Goal: Task Accomplishment & Management: Complete application form

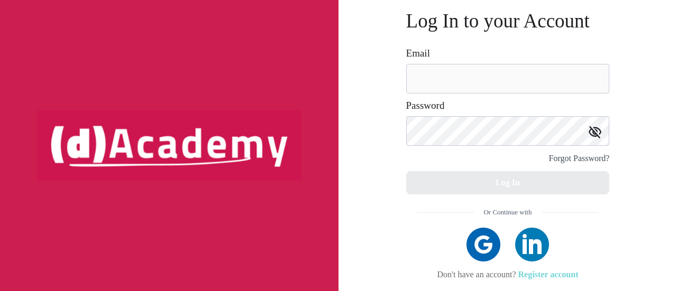
click at [546, 274] on link "Register account" at bounding box center [548, 274] width 60 height 9
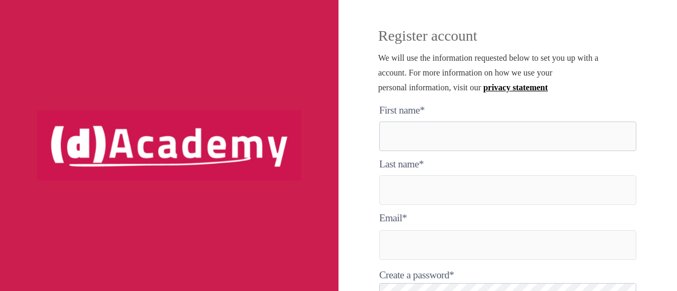
click at [410, 142] on here "text" at bounding box center [507, 137] width 257 height 30
type here "********"
click at [423, 190] on input "text" at bounding box center [507, 191] width 257 height 30
type input "*******"
click at [425, 244] on input "text" at bounding box center [507, 246] width 257 height 30
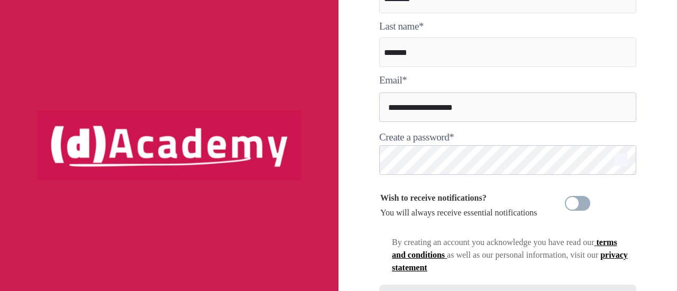
scroll to position [159, 0]
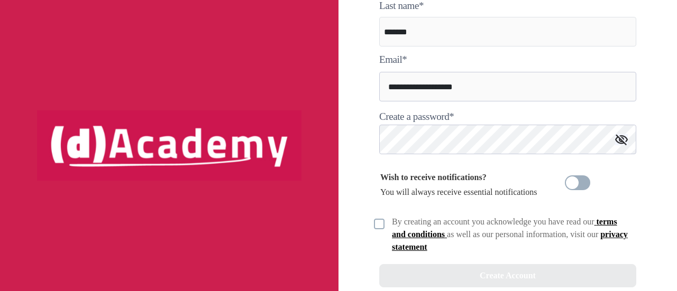
type input "**********"
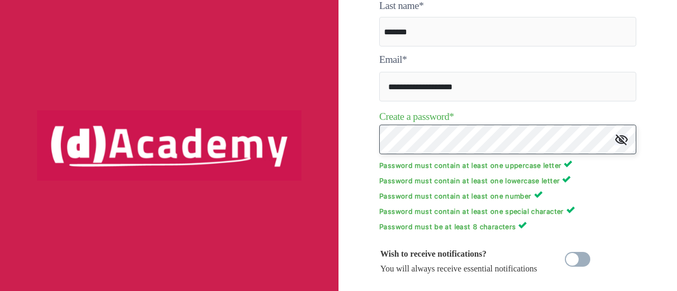
scroll to position [266, 0]
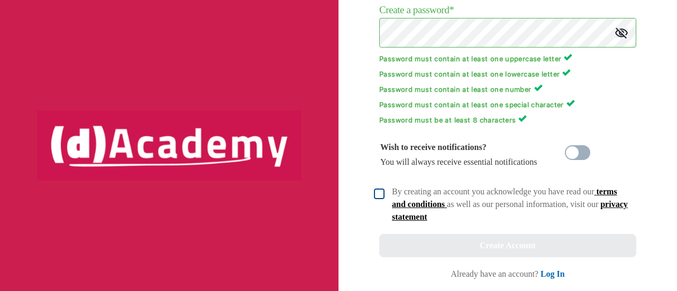
click at [377, 197] on img at bounding box center [379, 194] width 11 height 11
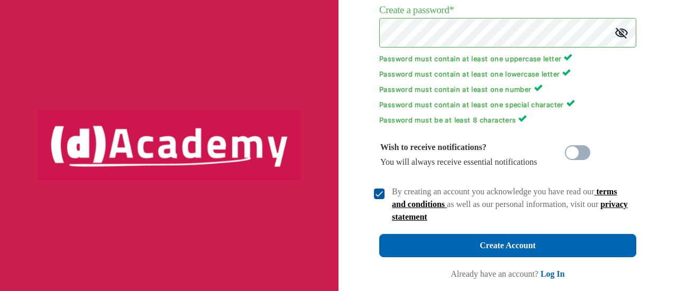
click at [375, 194] on img at bounding box center [379, 194] width 11 height 11
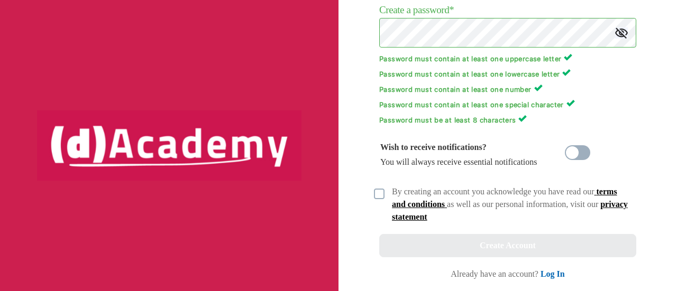
click at [377, 200] on div "By creating an account you acknowledge you have read our terms and conditions a…" at bounding box center [504, 205] width 263 height 38
click at [383, 197] on img at bounding box center [379, 194] width 11 height 11
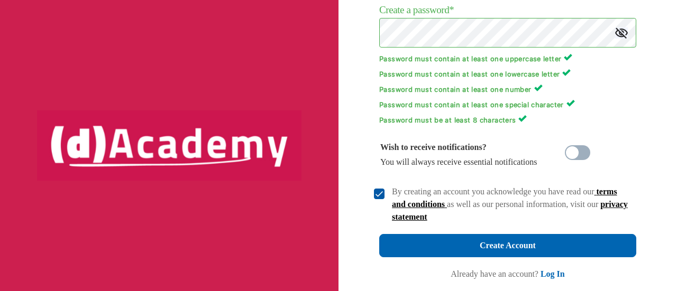
click at [625, 28] on img at bounding box center [621, 32] width 13 height 11
click at [625, 29] on img at bounding box center [621, 32] width 13 height 13
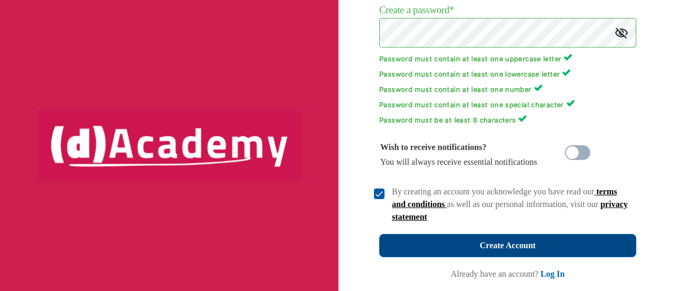
click at [486, 236] on button "Create Account" at bounding box center [507, 245] width 257 height 23
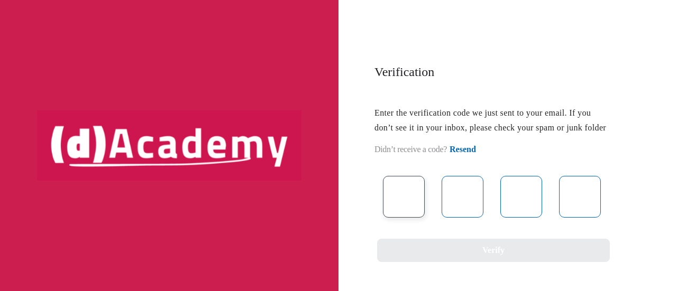
click at [415, 215] on input "text" at bounding box center [404, 197] width 42 height 42
type input "*"
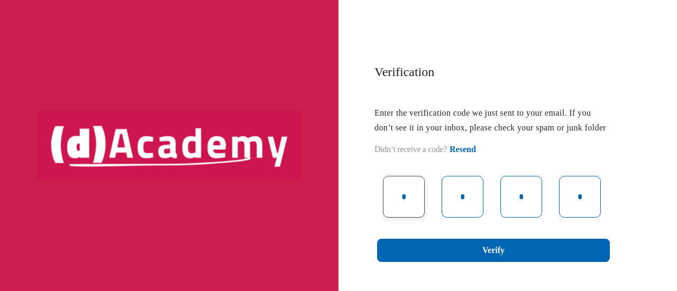
click at [415, 207] on input "*" at bounding box center [404, 197] width 42 height 42
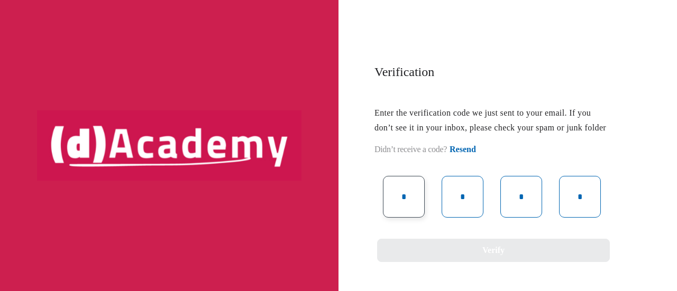
type input "*"
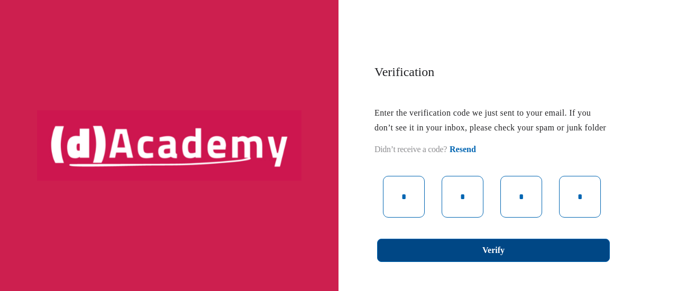
click at [447, 257] on button "Verify" at bounding box center [493, 250] width 233 height 23
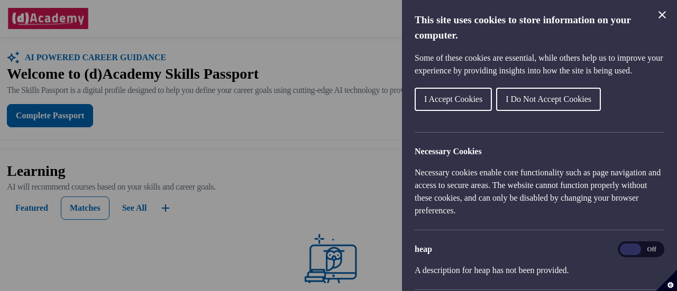
click at [531, 104] on span "I Do Not Accept Cookies" at bounding box center [548, 99] width 86 height 9
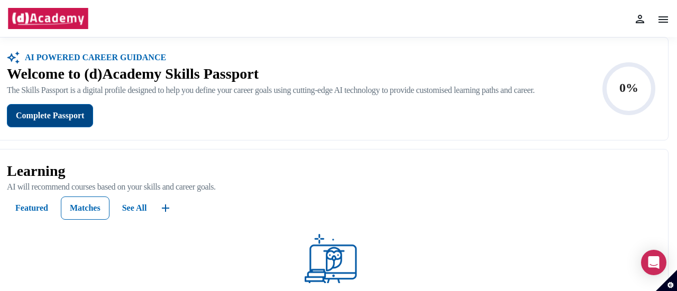
click at [63, 106] on button "Complete Passport" at bounding box center [50, 115] width 86 height 23
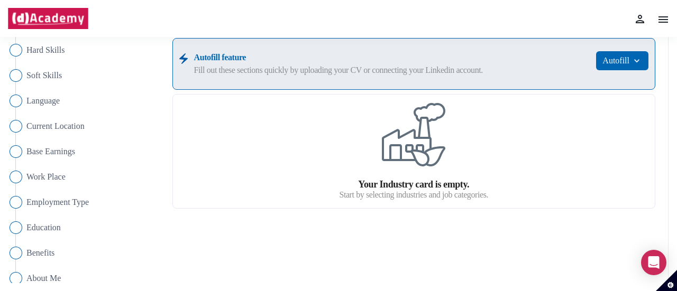
scroll to position [106, 0]
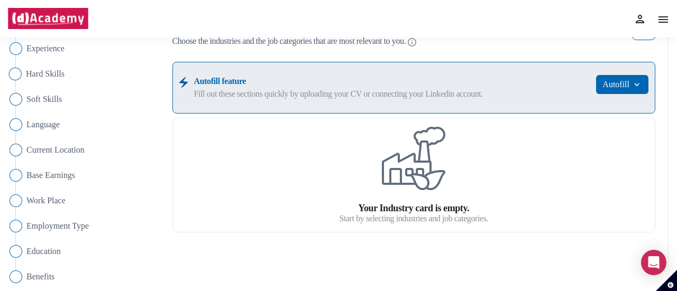
click at [34, 70] on span "Hard Skills" at bounding box center [45, 74] width 39 height 13
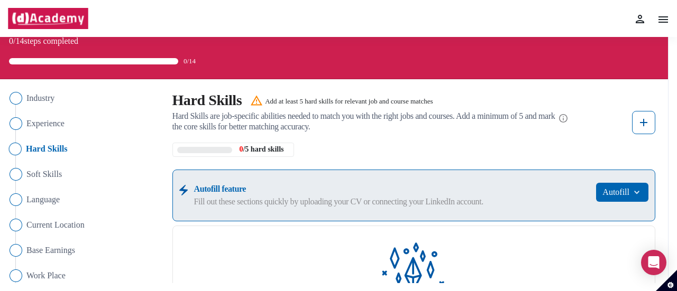
scroll to position [53, 0]
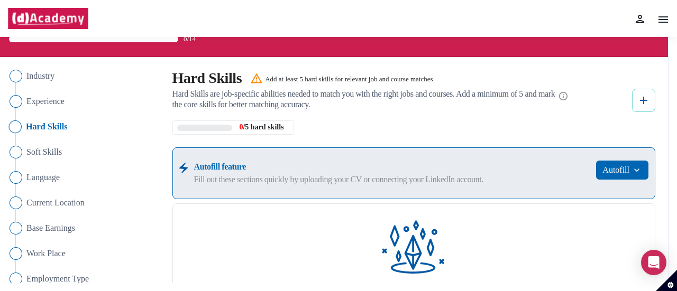
click at [636, 97] on button at bounding box center [643, 100] width 23 height 23
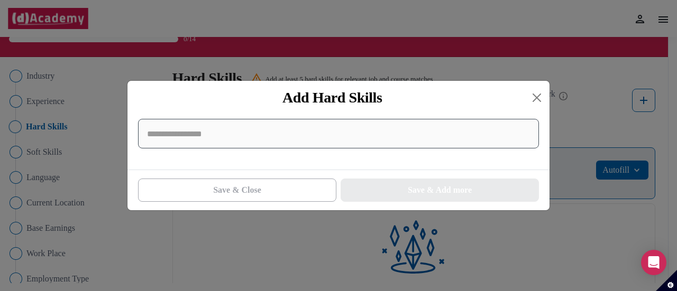
click at [362, 143] on input at bounding box center [338, 134] width 401 height 30
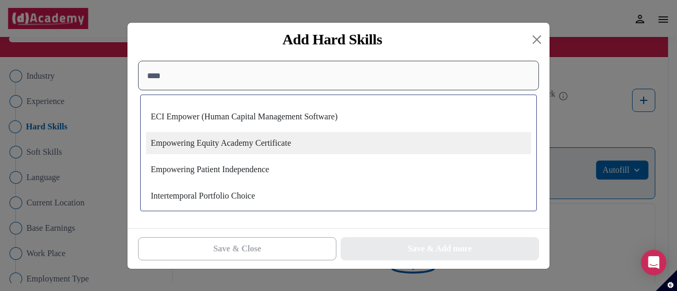
type input "****"
click at [271, 149] on div "Empowering Equity Academy Certificate" at bounding box center [338, 143] width 385 height 22
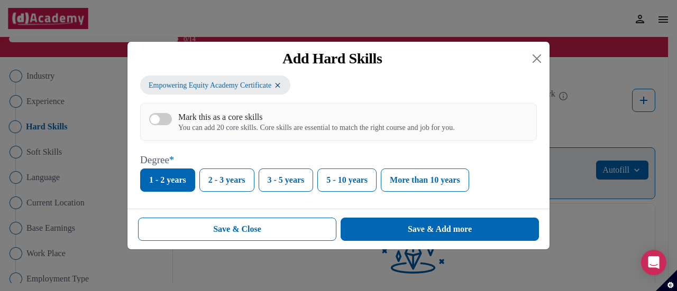
scroll to position [0, 0]
click at [320, 237] on button "Save & Close" at bounding box center [237, 229] width 198 height 23
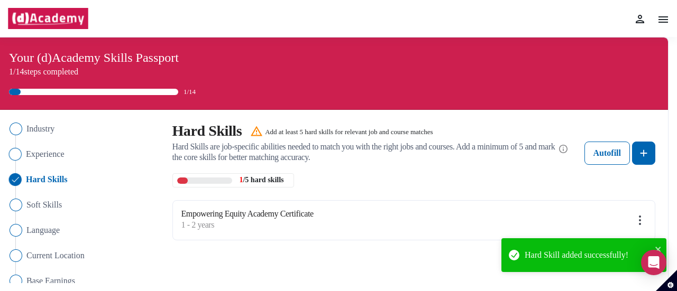
scroll to position [53, 0]
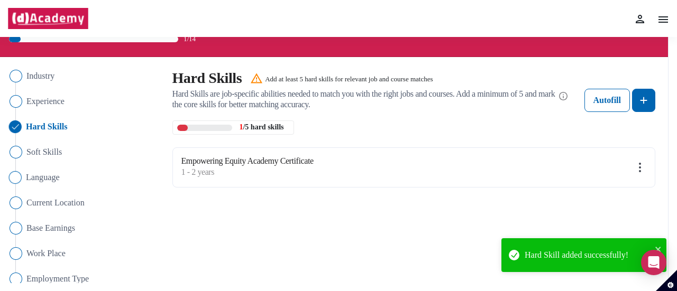
click at [33, 176] on span "Language" at bounding box center [43, 177] width 34 height 13
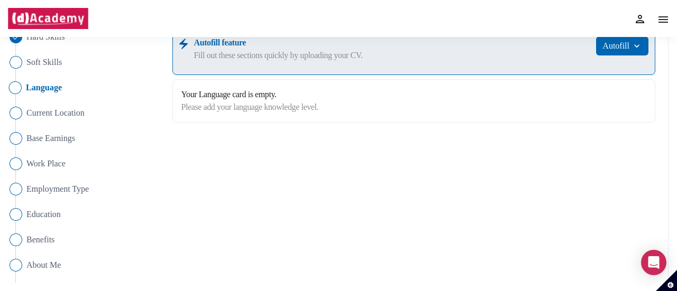
scroll to position [159, 0]
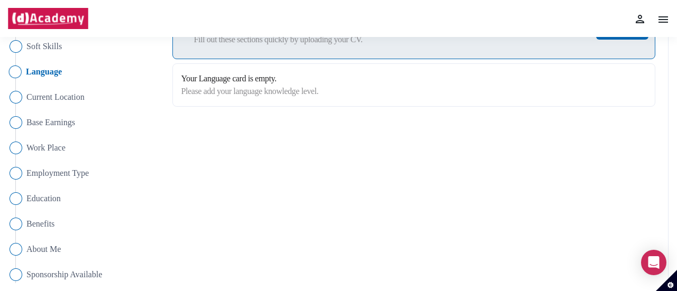
click at [298, 94] on label "Please add your language knowledge level." at bounding box center [249, 91] width 137 height 13
click at [281, 83] on label "Your Language card is empty." at bounding box center [249, 78] width 137 height 13
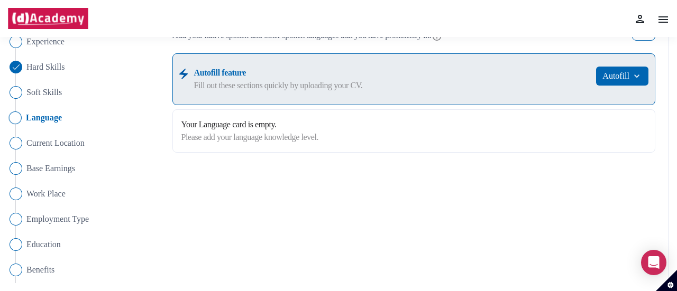
scroll to position [53, 0]
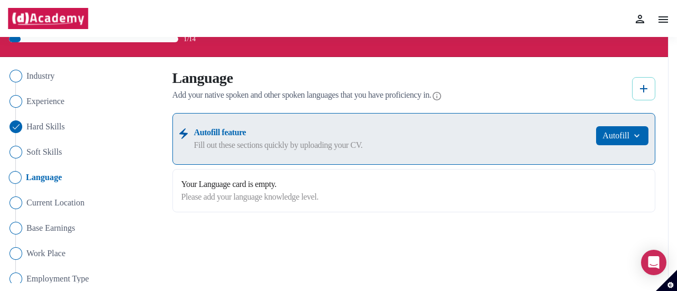
click at [637, 90] on button at bounding box center [643, 88] width 23 height 23
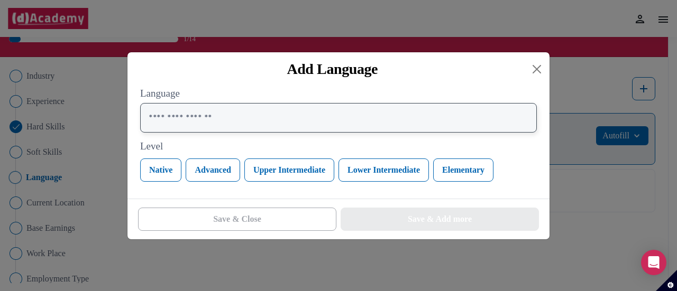
click at [228, 118] on input "text" at bounding box center [338, 118] width 397 height 30
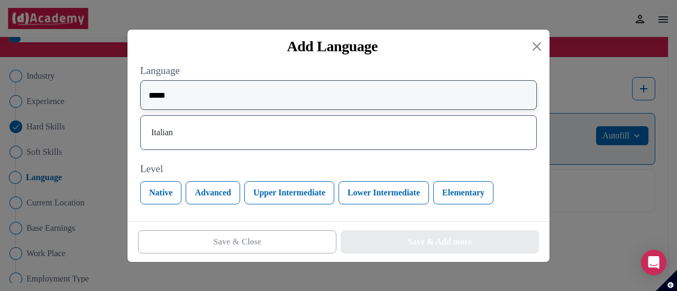
type input "*****"
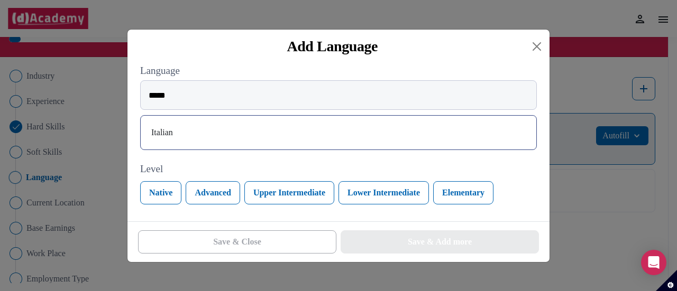
click at [199, 143] on div "Italian" at bounding box center [338, 132] width 397 height 35
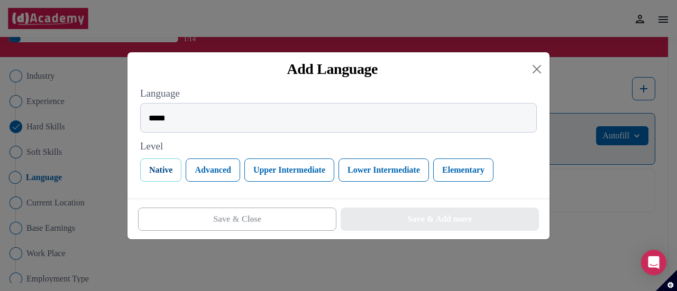
click at [160, 175] on button "Native" at bounding box center [160, 170] width 41 height 23
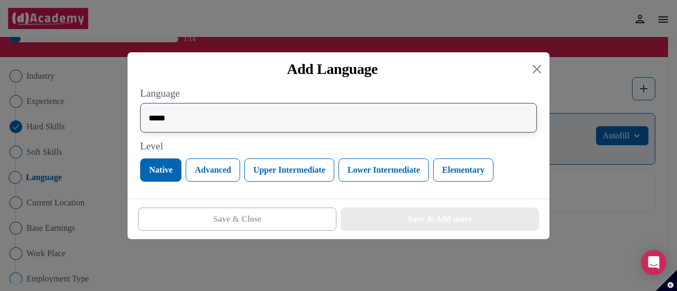
click at [196, 133] on input "*****" at bounding box center [338, 118] width 397 height 30
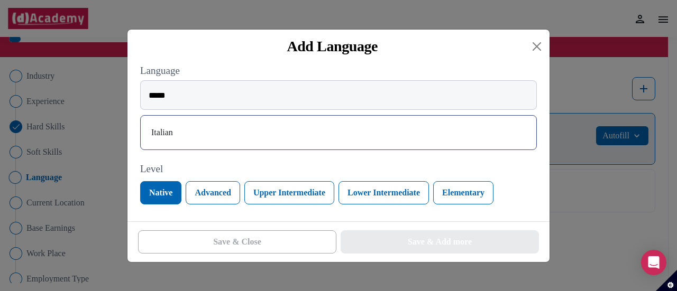
click at [180, 141] on div "Italian" at bounding box center [338, 132] width 379 height 17
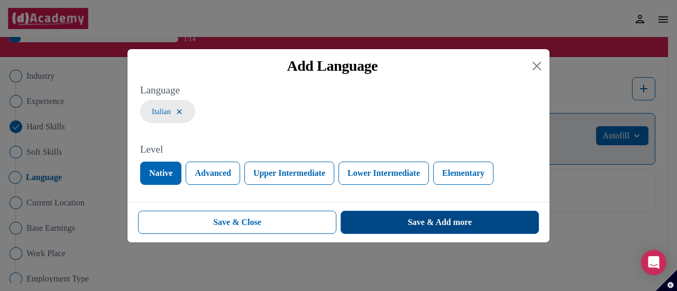
click at [402, 213] on button "Save & Add more" at bounding box center [439, 222] width 198 height 23
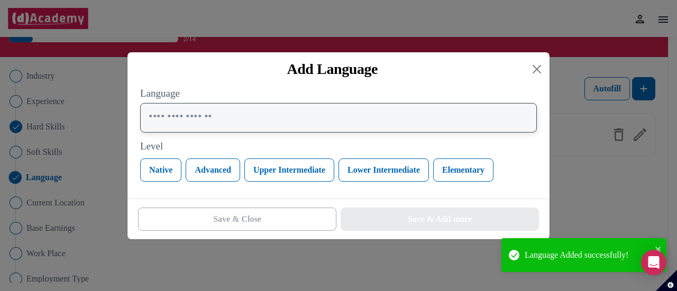
click at [228, 129] on input "text" at bounding box center [338, 118] width 397 height 30
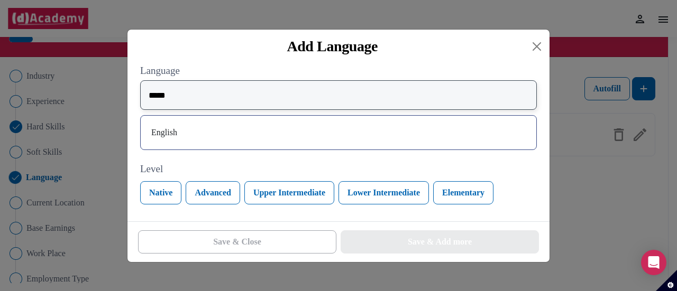
type input "*****"
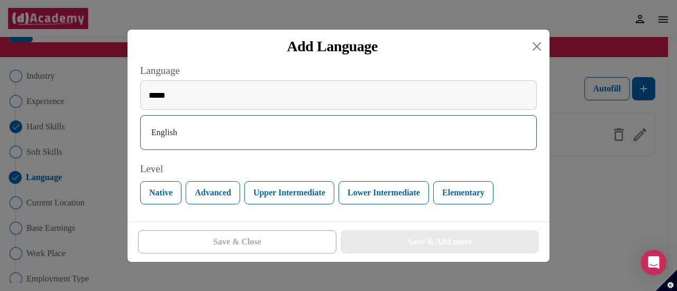
click at [228, 128] on div "English" at bounding box center [338, 132] width 379 height 17
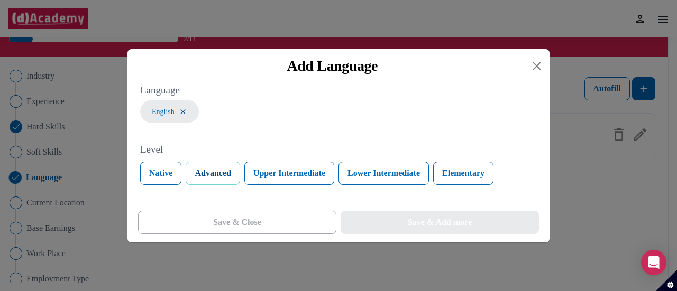
click at [208, 176] on button "Advanced" at bounding box center [213, 173] width 54 height 23
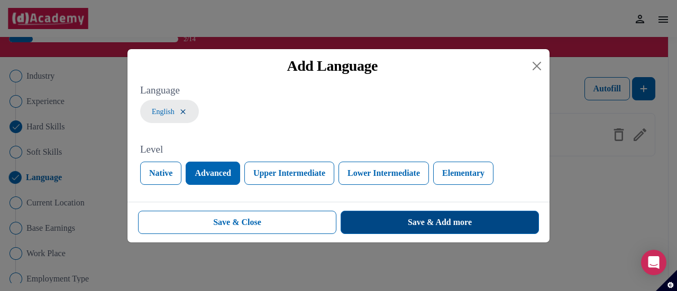
click at [426, 222] on div "Save & Add more" at bounding box center [440, 222] width 64 height 13
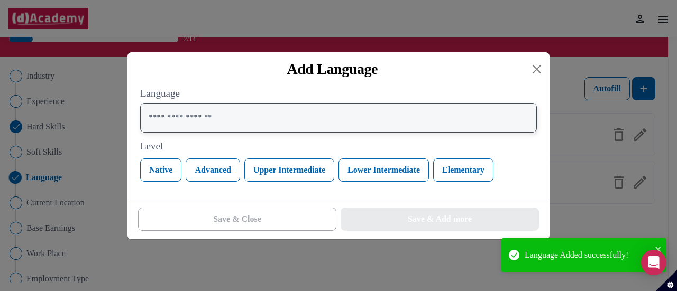
click at [257, 116] on input "text" at bounding box center [338, 118] width 397 height 30
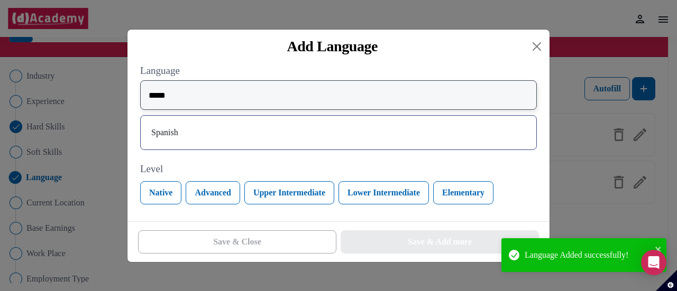
type input "*****"
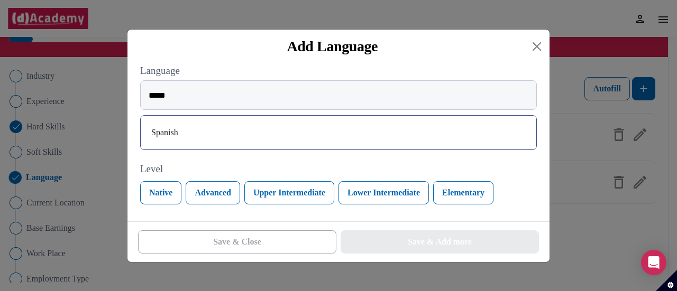
click at [280, 152] on div "***** Spanish" at bounding box center [338, 117] width 397 height 75
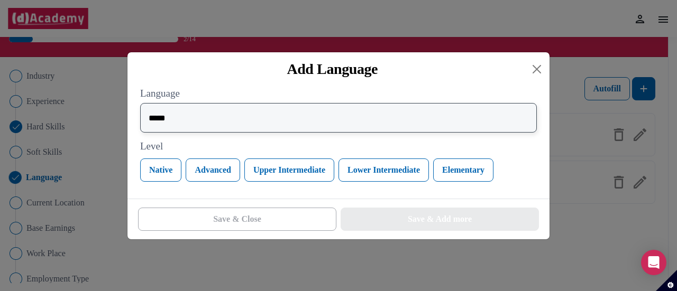
click at [252, 118] on input "*****" at bounding box center [338, 118] width 397 height 30
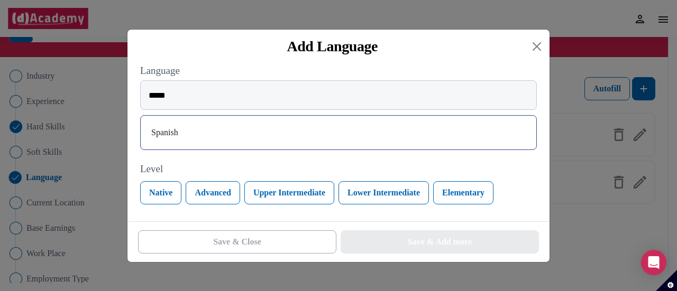
click at [245, 128] on div "Spanish" at bounding box center [338, 132] width 379 height 17
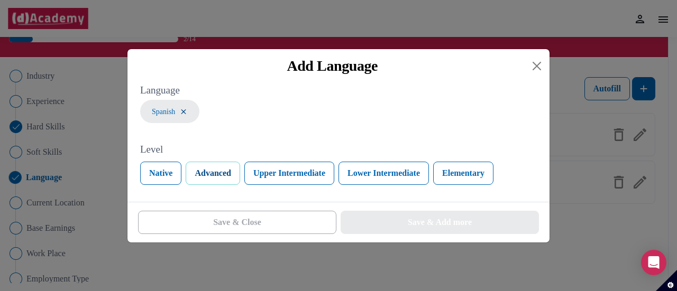
click at [233, 173] on button "Advanced" at bounding box center [213, 173] width 54 height 23
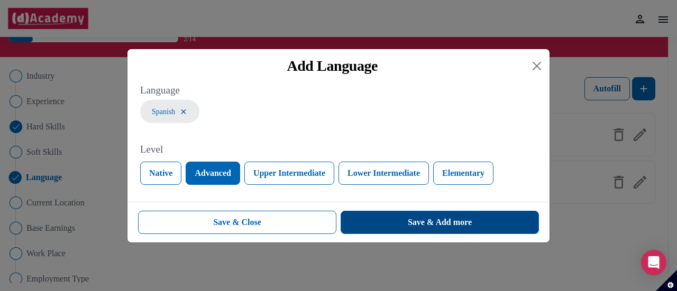
click at [392, 224] on button "Save & Add more" at bounding box center [439, 222] width 198 height 23
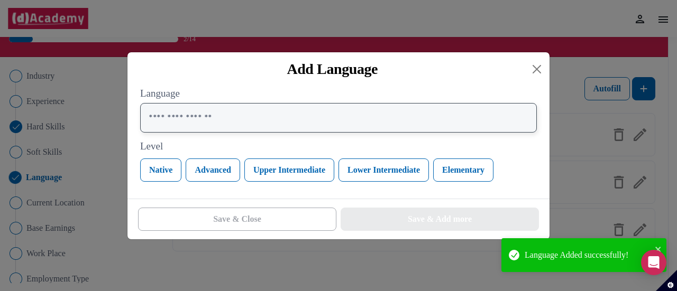
click at [373, 129] on input "text" at bounding box center [338, 118] width 397 height 30
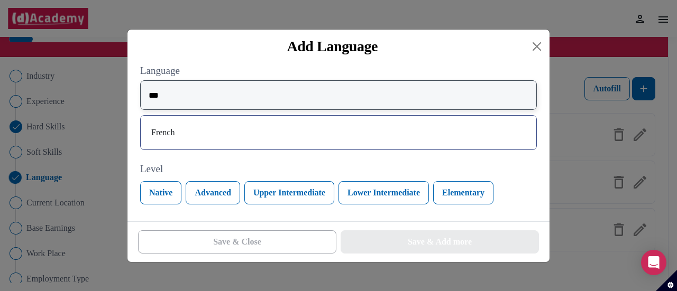
type input "***"
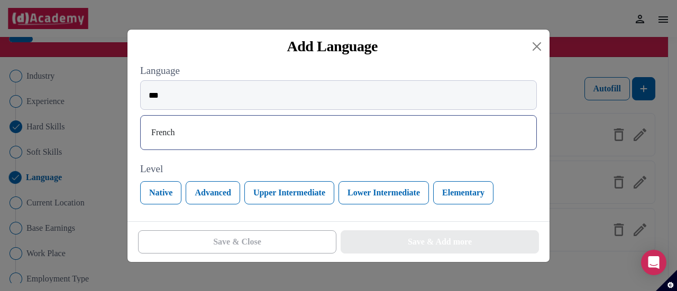
click at [373, 128] on div "French" at bounding box center [338, 132] width 379 height 17
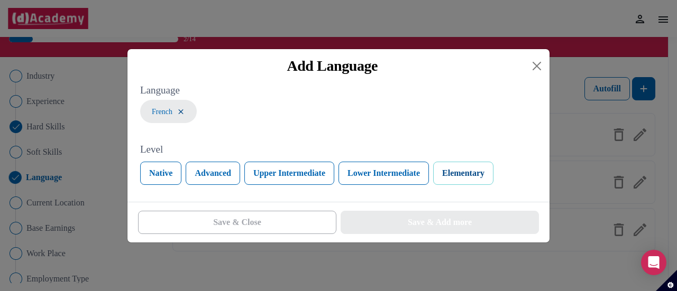
click at [467, 176] on button "Elementary" at bounding box center [463, 173] width 60 height 23
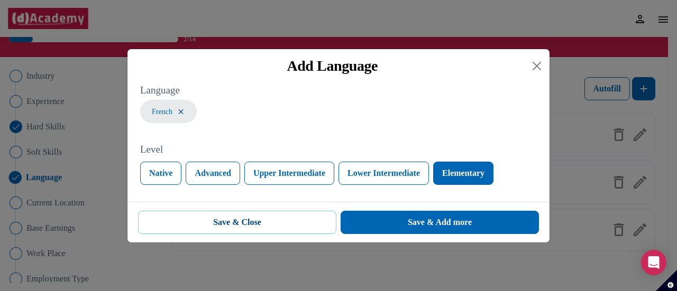
click at [268, 222] on button "Save & Close" at bounding box center [237, 222] width 198 height 23
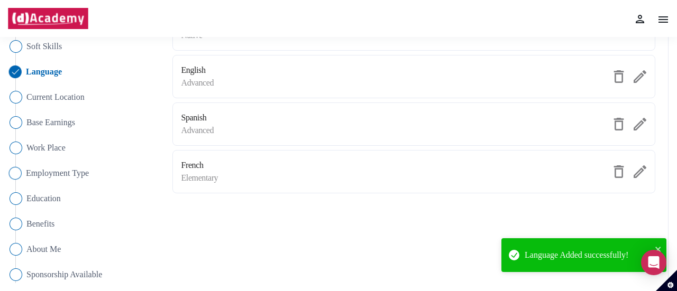
scroll to position [194, 0]
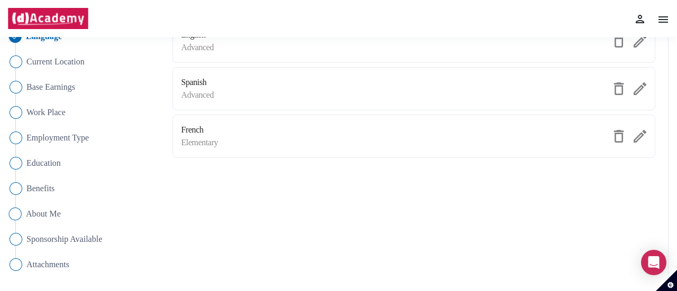
click at [13, 214] on img "Close" at bounding box center [15, 214] width 13 height 13
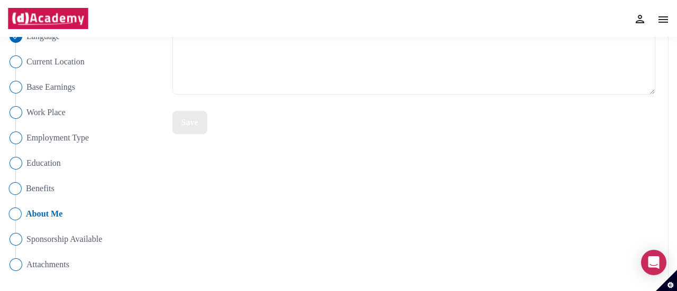
click at [17, 190] on img "Close" at bounding box center [15, 188] width 13 height 13
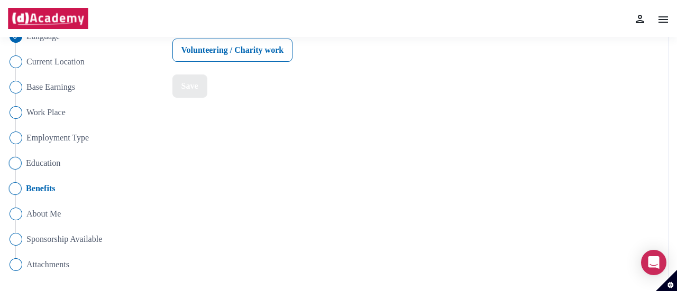
scroll to position [88, 0]
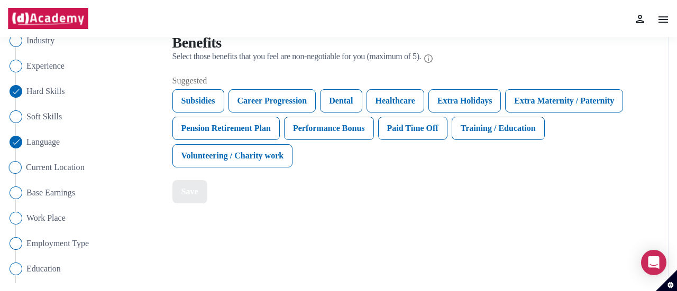
click at [41, 169] on span "Current Location" at bounding box center [55, 167] width 59 height 13
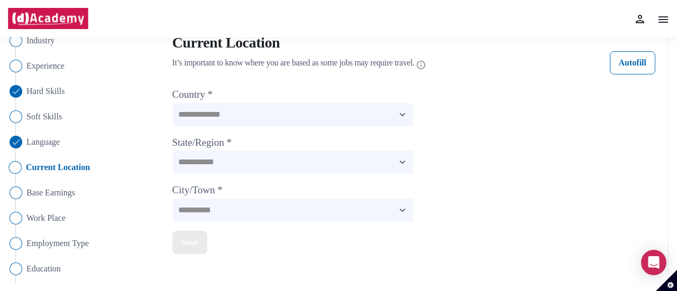
scroll to position [35, 0]
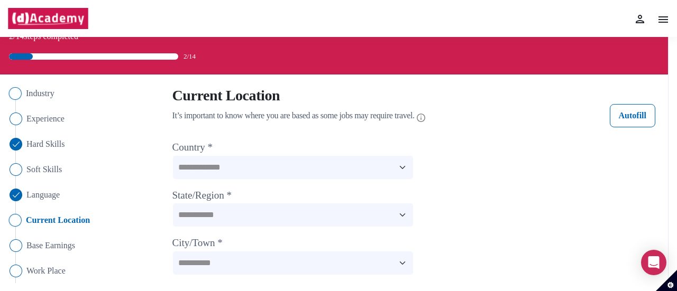
click at [30, 95] on span "Industry" at bounding box center [40, 93] width 29 height 13
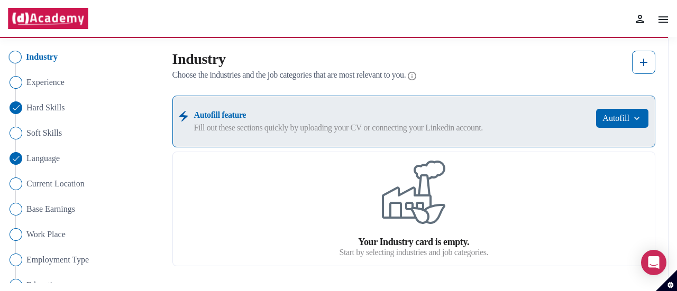
scroll to position [88, 0]
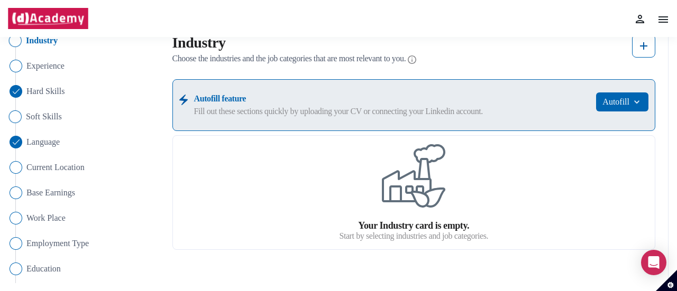
click at [53, 121] on span "Soft Skills" at bounding box center [44, 116] width 36 height 13
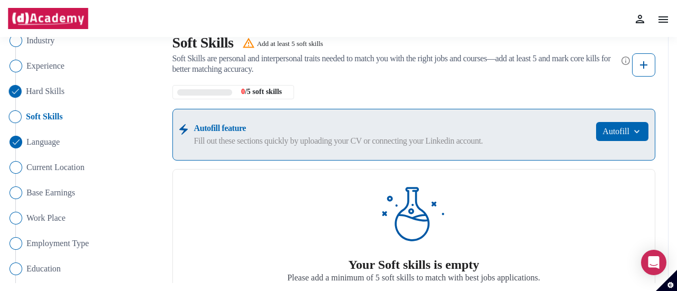
click at [60, 97] on span "Hard Skills" at bounding box center [45, 91] width 39 height 13
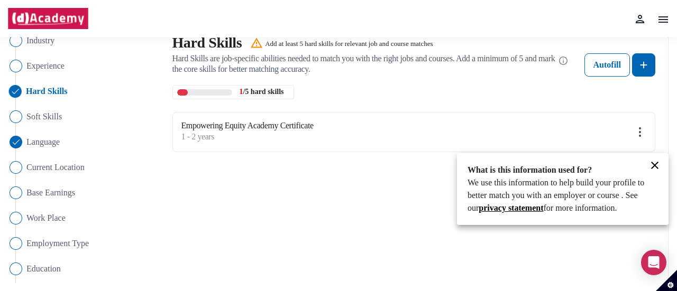
click at [643, 62] on div at bounding box center [338, 145] width 677 height 291
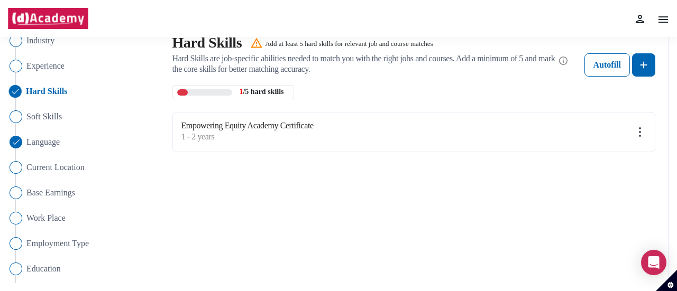
click at [643, 62] on img at bounding box center [643, 65] width 13 height 13
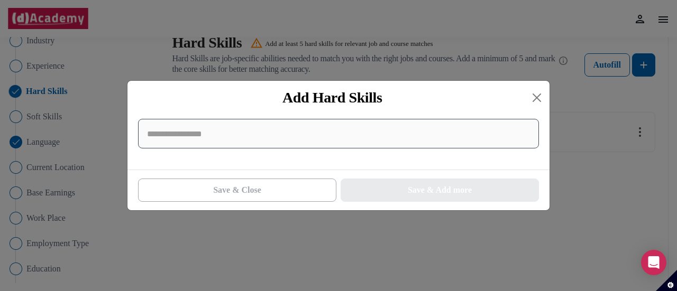
click at [349, 131] on input at bounding box center [338, 134] width 401 height 30
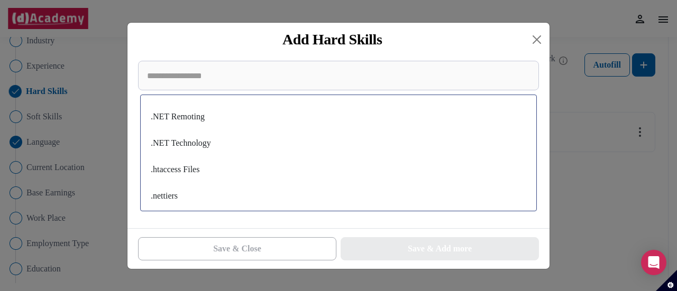
scroll to position [0, 0]
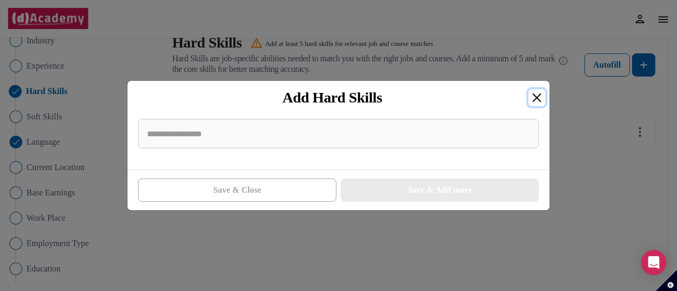
click at [531, 96] on button "Close" at bounding box center [536, 97] width 17 height 17
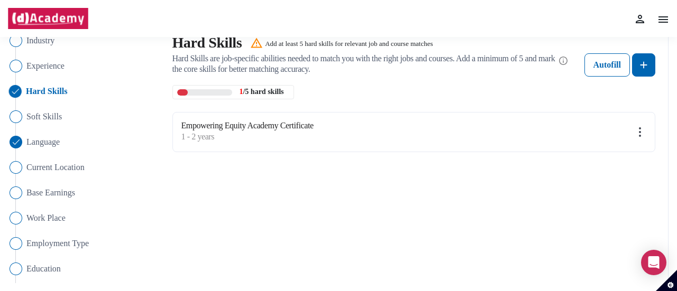
scroll to position [141, 0]
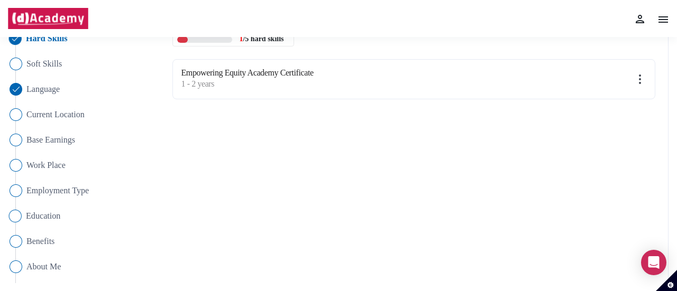
click at [37, 219] on span "Education" at bounding box center [43, 216] width 35 height 13
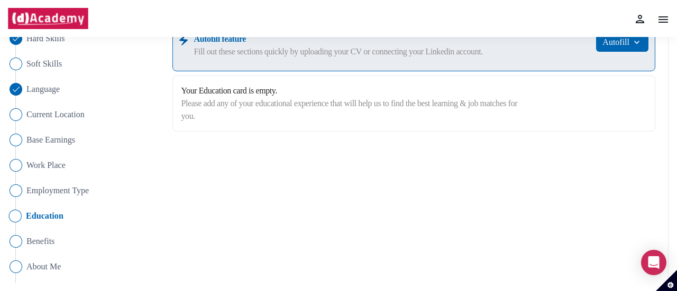
scroll to position [35, 0]
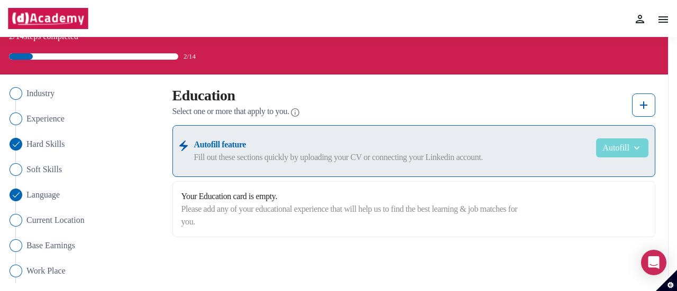
click at [628, 146] on button "Autofill" at bounding box center [622, 148] width 52 height 19
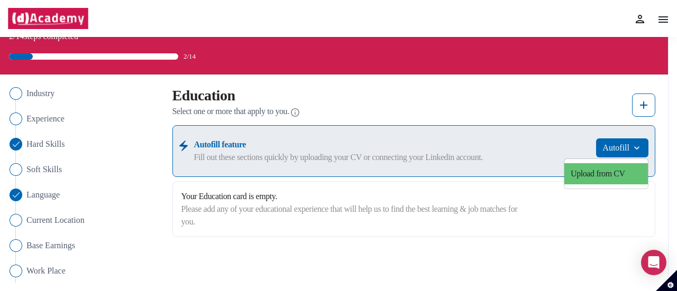
click at [591, 178] on link "Upload from CV" at bounding box center [606, 173] width 84 height 21
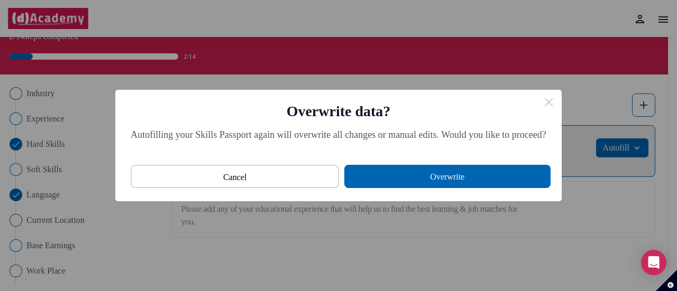
click at [437, 180] on button "Overwrite" at bounding box center [447, 176] width 206 height 23
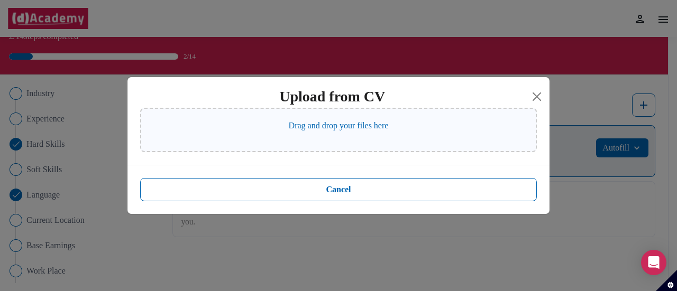
click at [365, 134] on div "Drag and drop your files here" at bounding box center [338, 130] width 397 height 44
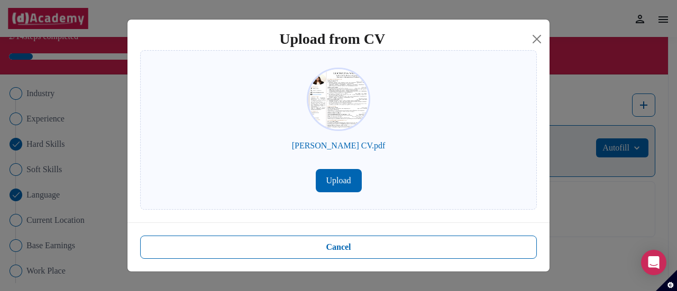
click at [339, 182] on button "Upload" at bounding box center [339, 180] width 46 height 23
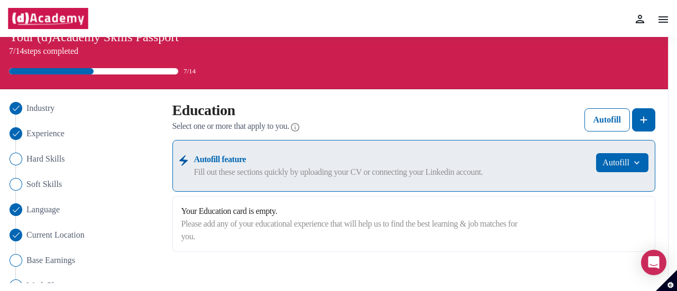
scroll to position [0, 0]
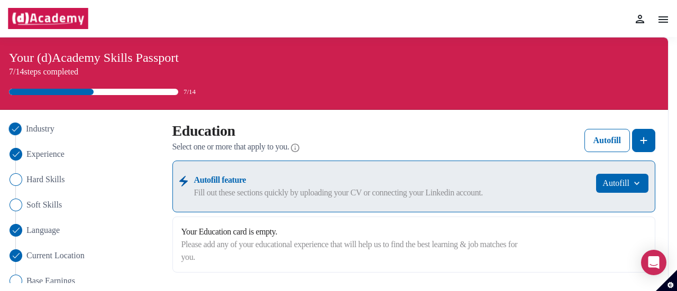
click at [47, 126] on span "Industry" at bounding box center [40, 129] width 29 height 13
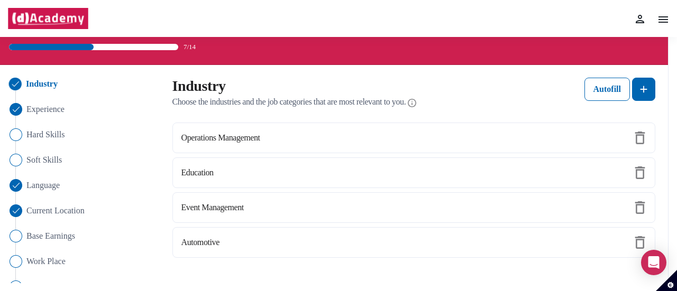
scroll to position [106, 0]
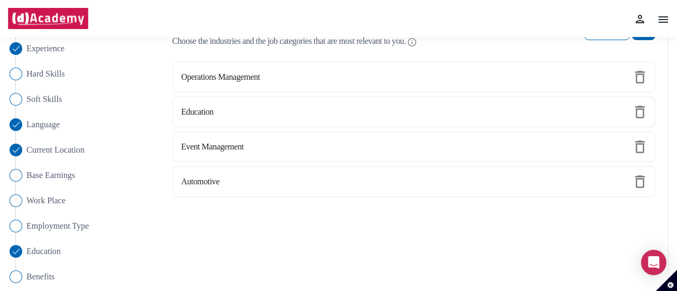
click at [636, 180] on img at bounding box center [639, 182] width 13 height 13
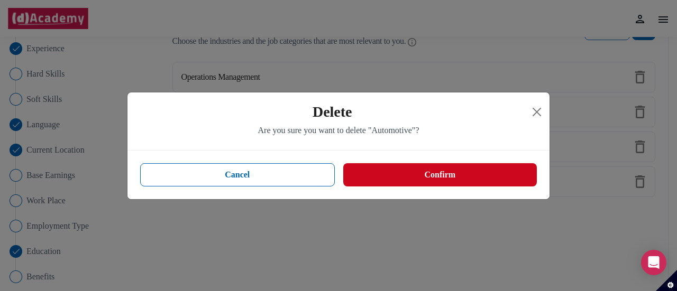
click at [380, 172] on button "Confirm" at bounding box center [440, 174] width 194 height 23
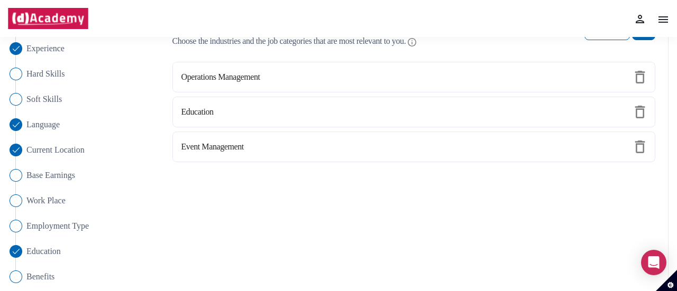
scroll to position [53, 0]
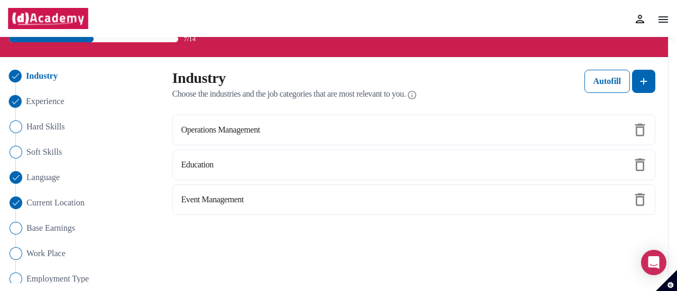
click at [48, 100] on span "Experience" at bounding box center [45, 101] width 39 height 13
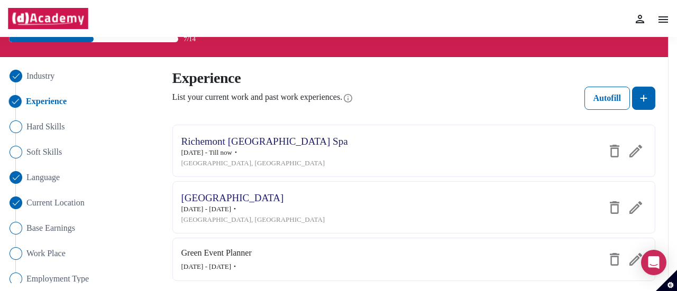
click at [418, 145] on div "Richemont [GEOGRAPHIC_DATA] Spa [DATE] - Till now ・ [GEOGRAPHIC_DATA], [GEOGRAP…" at bounding box center [413, 151] width 483 height 52
click at [238, 158] on div "[DATE] - Till now ・" at bounding box center [264, 153] width 167 height 11
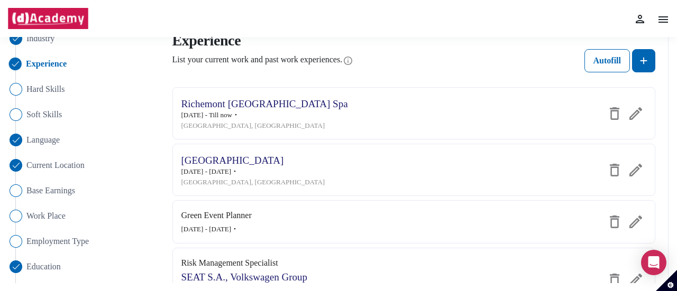
scroll to position [106, 0]
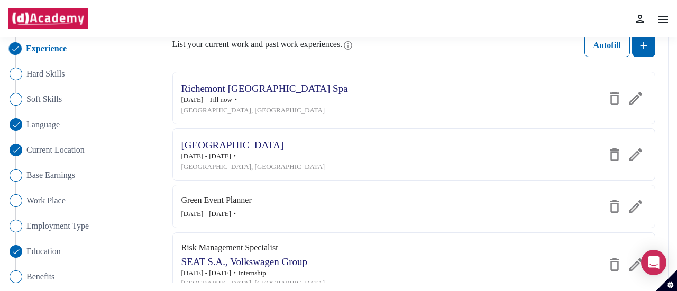
click at [239, 151] on div "[GEOGRAPHIC_DATA]" at bounding box center [253, 146] width 144 height 12
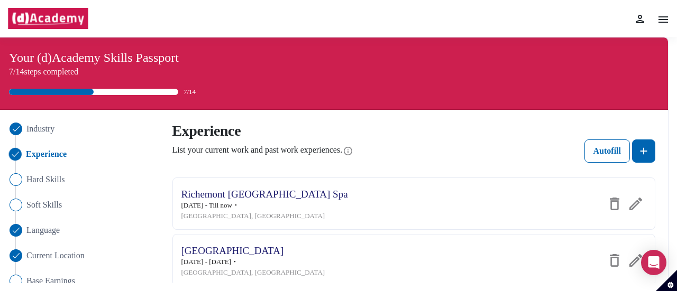
scroll to position [53, 0]
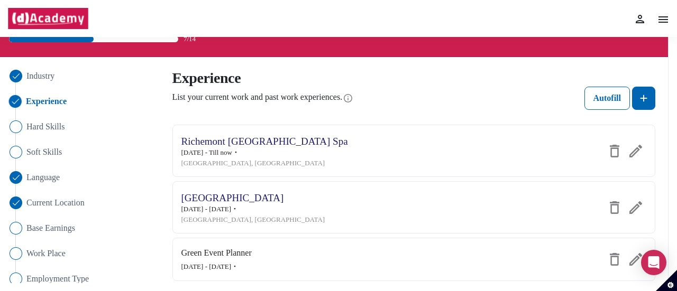
click at [630, 155] on img at bounding box center [635, 151] width 13 height 13
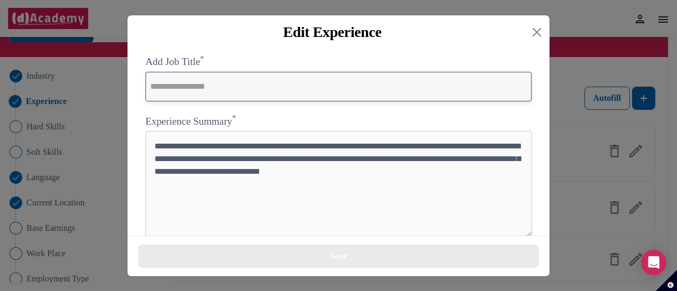
click at [186, 82] on input "text" at bounding box center [338, 87] width 386 height 30
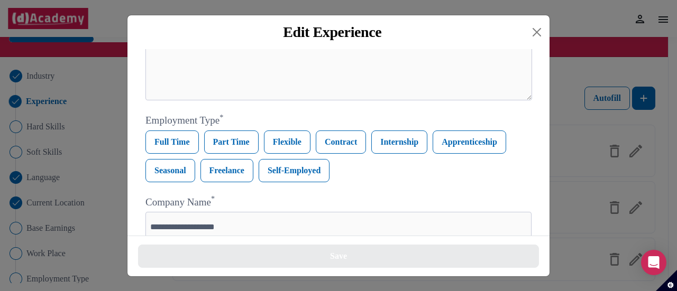
scroll to position [0, 0]
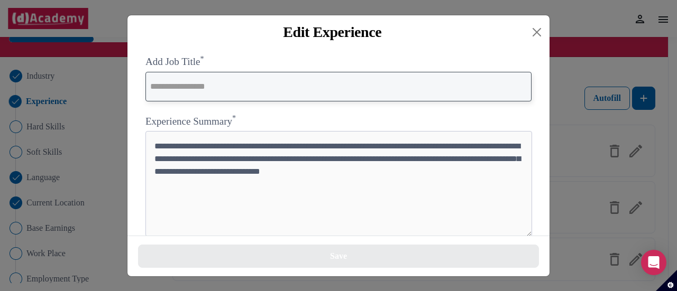
click at [205, 80] on input "text" at bounding box center [338, 87] width 386 height 30
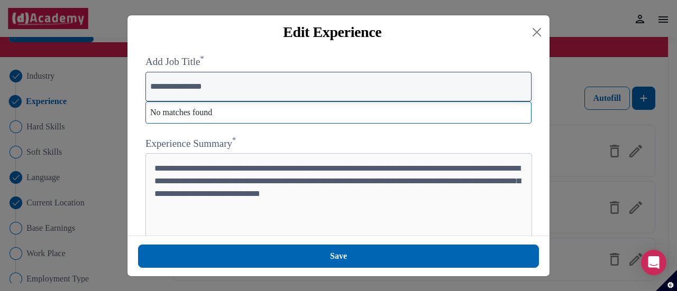
type input "**********"
click at [250, 101] on input "**********" at bounding box center [338, 87] width 386 height 30
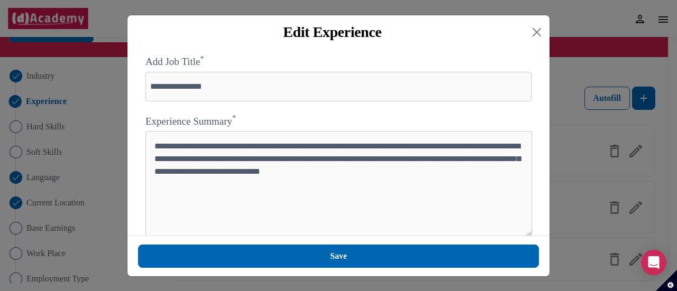
click at [228, 141] on div "**********" at bounding box center [338, 175] width 386 height 123
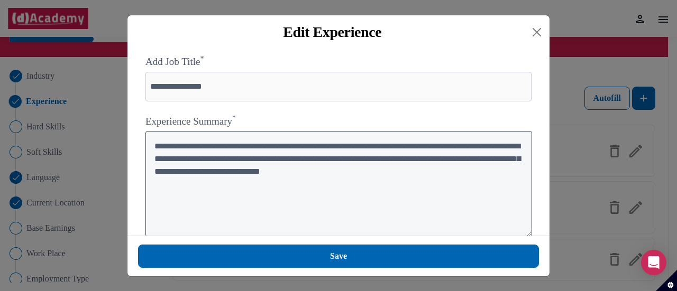
click at [283, 165] on textarea "**********" at bounding box center [338, 184] width 386 height 106
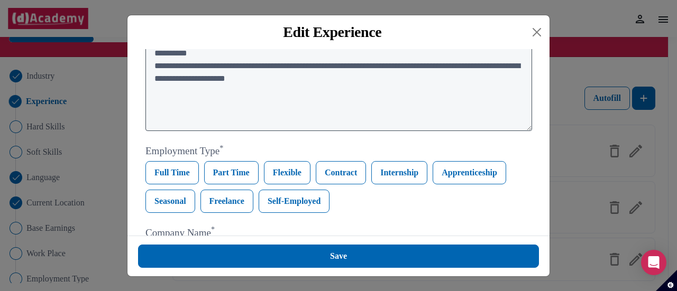
scroll to position [159, 0]
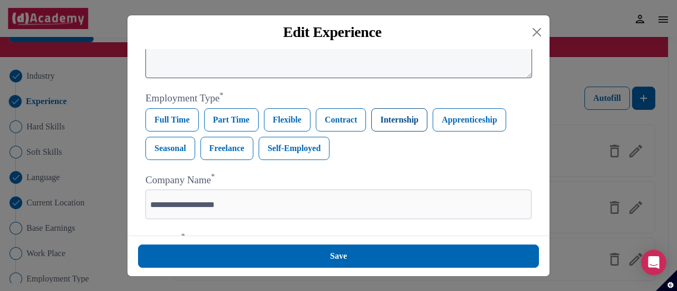
type textarea "**********"
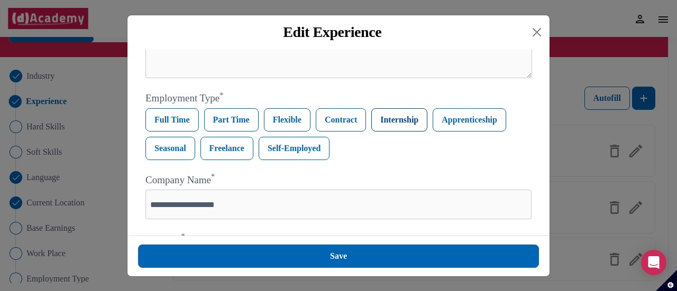
click at [381, 127] on label "Internship" at bounding box center [399, 119] width 56 height 23
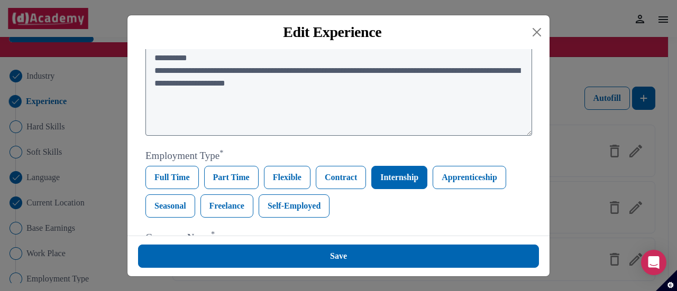
scroll to position [0, 0]
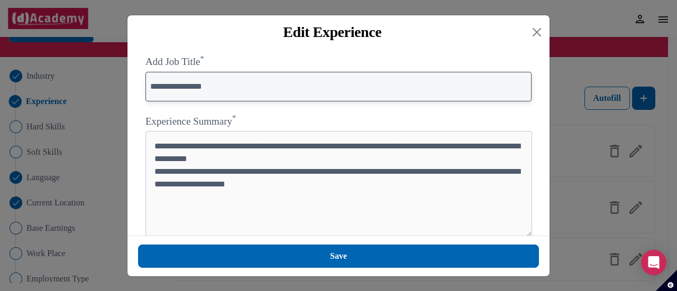
click at [200, 89] on input "**********" at bounding box center [338, 87] width 386 height 30
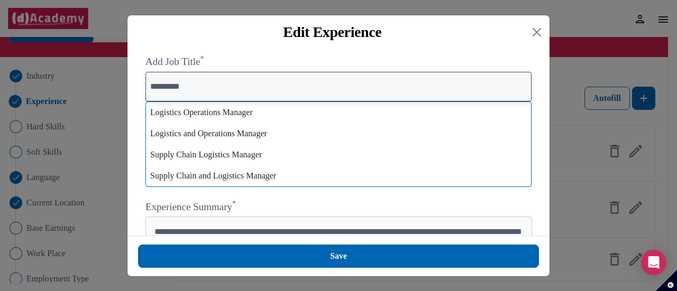
type input "*********"
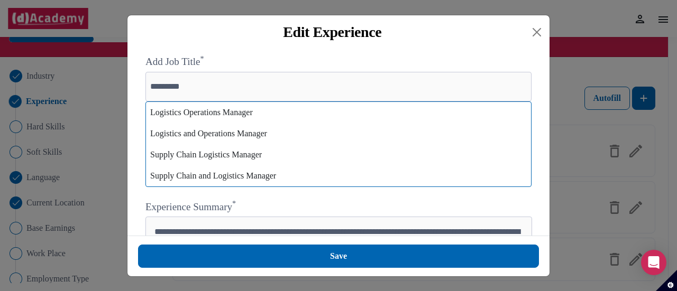
click at [228, 62] on label "Add Job Title *" at bounding box center [338, 61] width 386 height 15
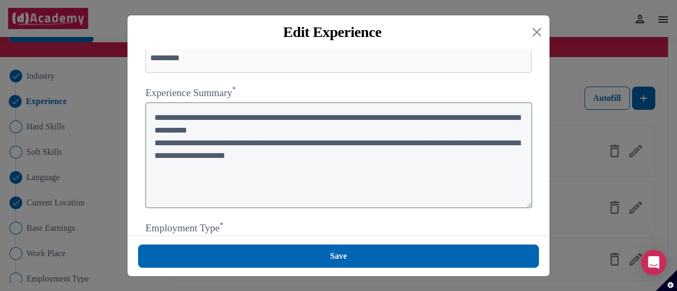
scroll to position [53, 0]
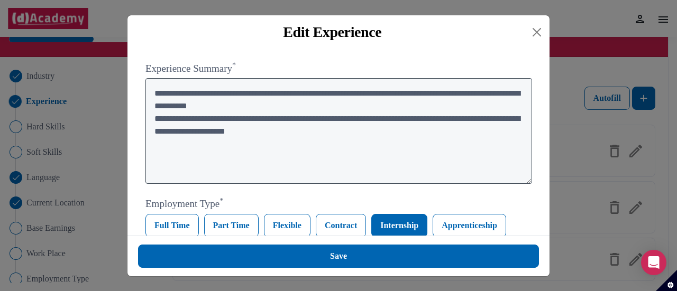
click at [320, 137] on textarea "**********" at bounding box center [338, 131] width 386 height 106
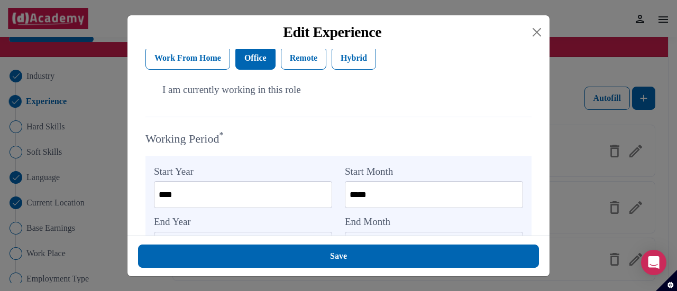
scroll to position [423, 0]
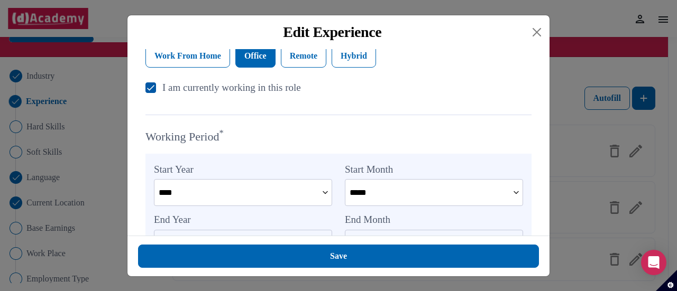
click at [149, 96] on div "I am currently working in this role" at bounding box center [338, 87] width 386 height 15
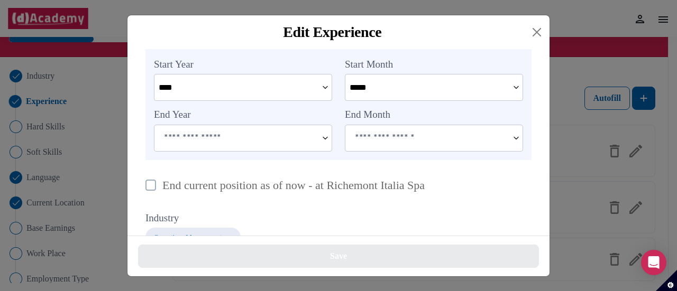
scroll to position [529, 0]
click at [377, 150] on input at bounding box center [426, 137] width 163 height 25
click at [375, 142] on input at bounding box center [426, 137] width 163 height 25
click at [371, 150] on input at bounding box center [426, 137] width 163 height 25
click at [519, 145] on img at bounding box center [516, 138] width 13 height 26
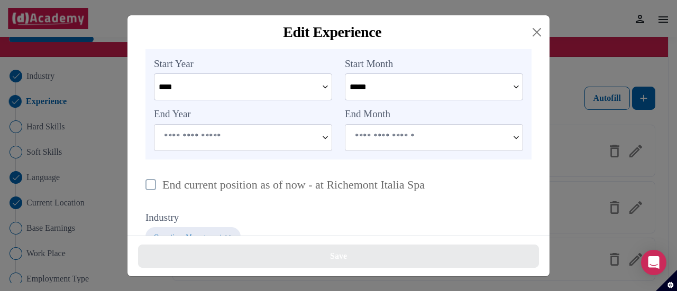
click at [518, 137] on img at bounding box center [516, 138] width 13 height 26
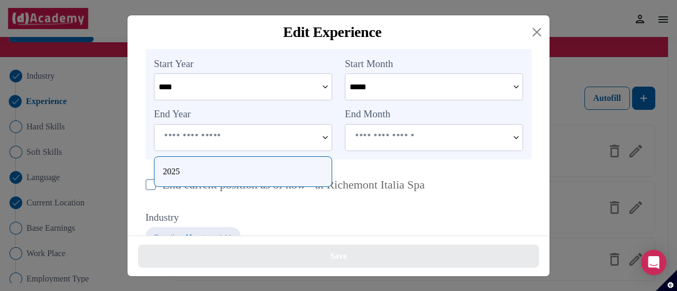
click at [248, 148] on input at bounding box center [235, 137] width 163 height 25
click at [234, 168] on div "2025" at bounding box center [243, 171] width 160 height 13
type input "****"
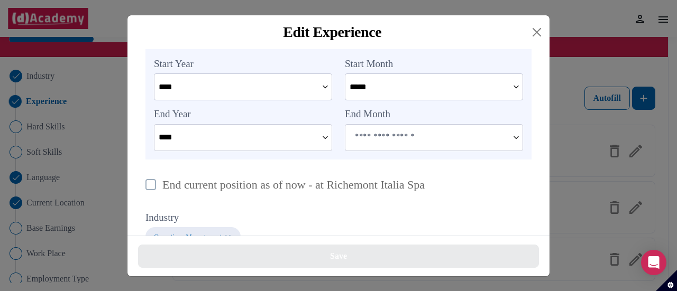
click at [406, 132] on input at bounding box center [426, 137] width 163 height 25
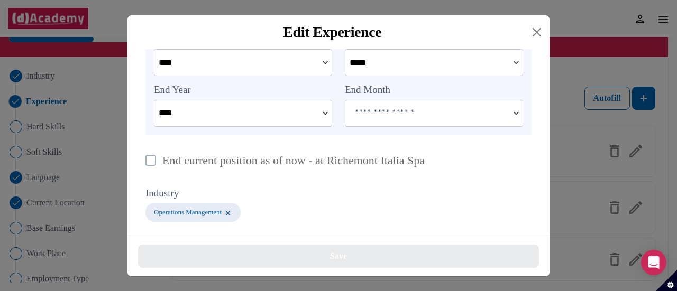
scroll to position [0, 0]
click at [232, 215] on img at bounding box center [228, 213] width 8 height 9
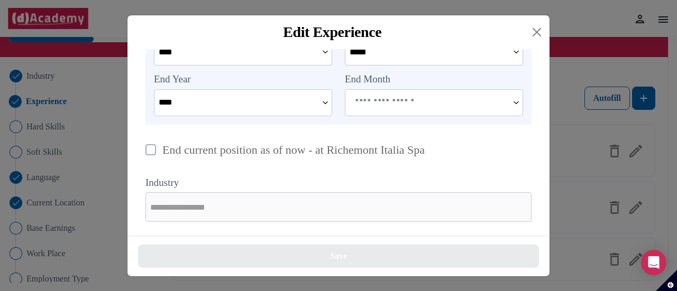
scroll to position [566, 0]
click at [365, 98] on input at bounding box center [426, 102] width 163 height 25
click at [502, 98] on input at bounding box center [426, 102] width 163 height 25
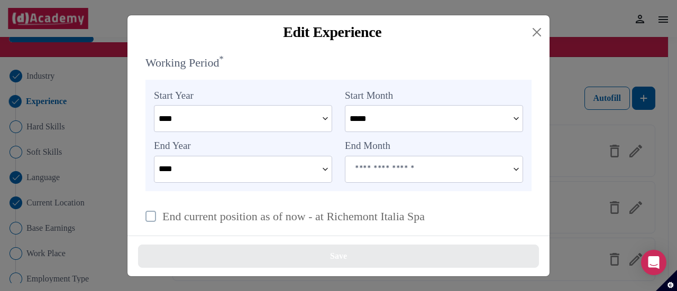
scroll to position [407, 0]
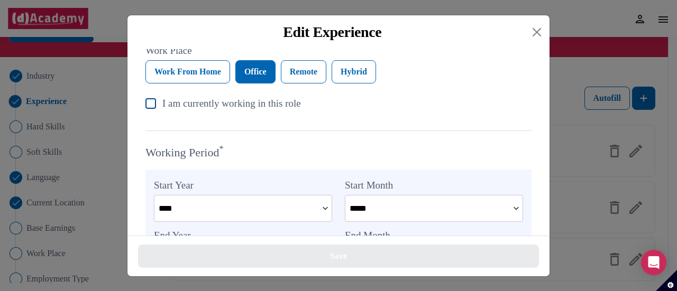
click at [164, 107] on div "I am currently working in this role" at bounding box center [231, 103] width 139 height 15
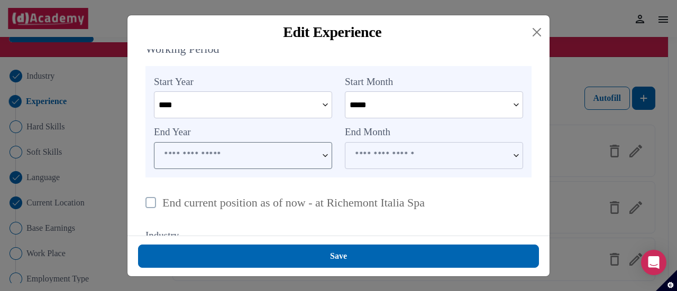
scroll to position [513, 0]
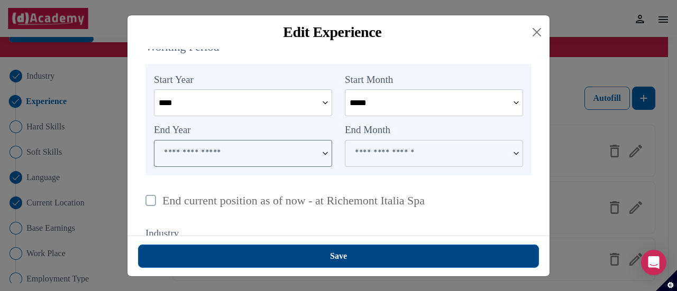
click at [296, 252] on button "Save" at bounding box center [338, 256] width 401 height 23
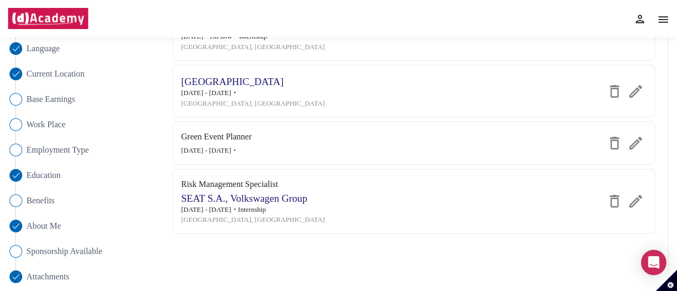
scroll to position [194, 0]
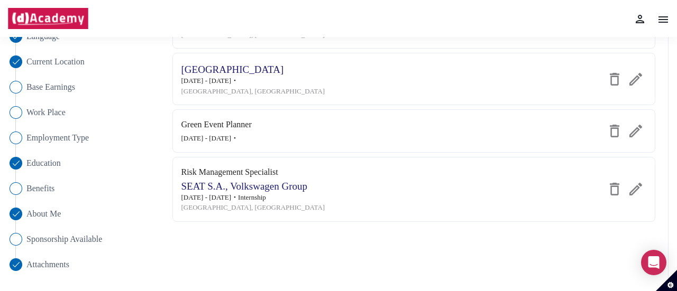
click at [631, 194] on img at bounding box center [635, 189] width 13 height 13
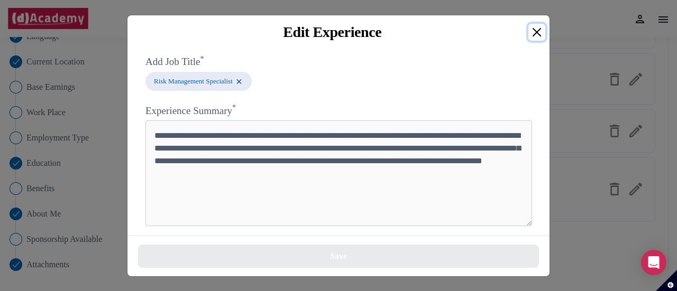
click at [532, 38] on button "Close" at bounding box center [536, 32] width 17 height 17
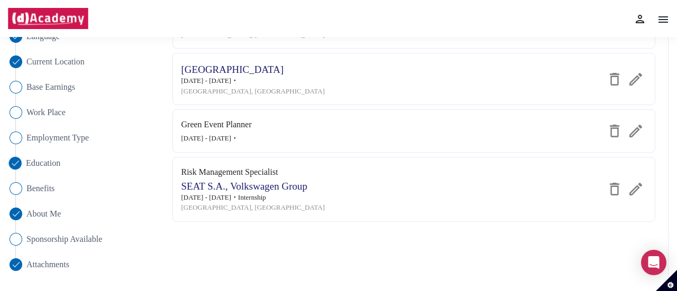
click at [38, 164] on span "Education" at bounding box center [43, 163] width 35 height 13
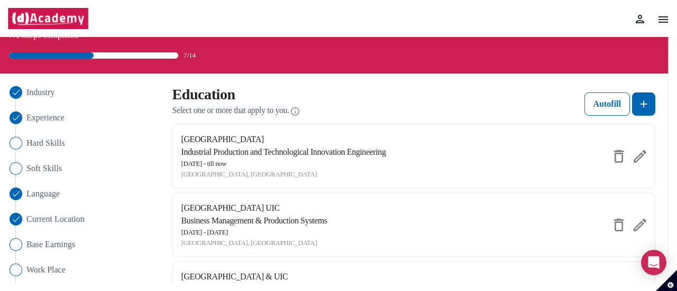
scroll to position [53, 0]
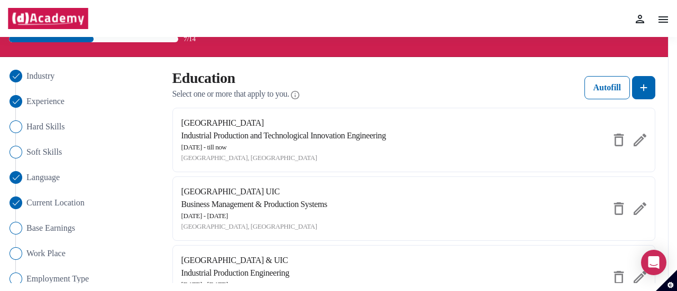
click at [642, 139] on img at bounding box center [639, 140] width 13 height 13
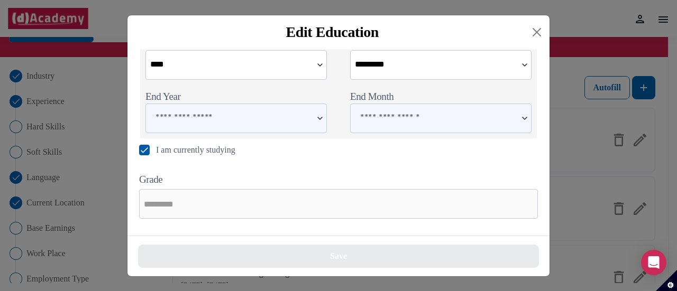
scroll to position [0, 0]
click at [531, 41] on button "Close" at bounding box center [536, 32] width 17 height 17
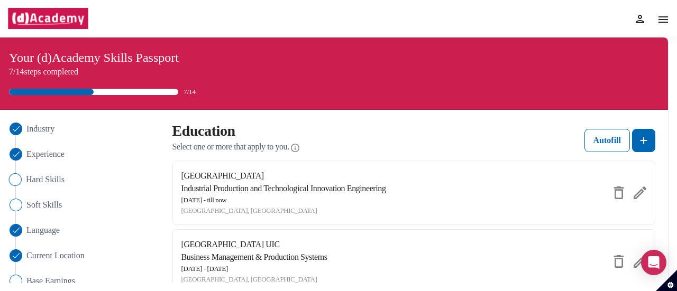
click at [53, 183] on span "Hard Skills" at bounding box center [45, 179] width 39 height 13
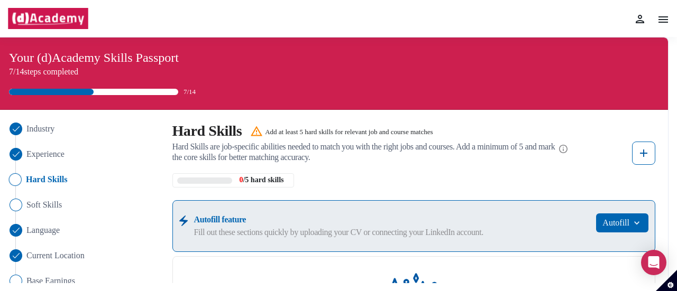
scroll to position [106, 0]
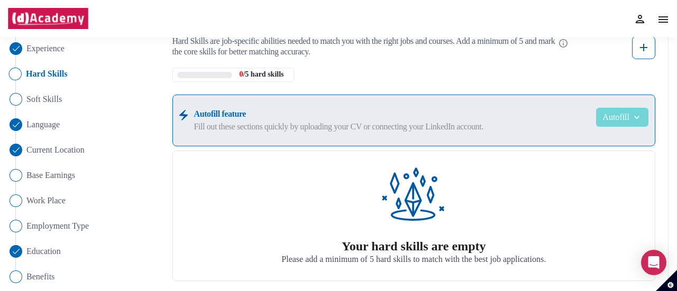
click at [622, 124] on button "Autofill" at bounding box center [622, 117] width 52 height 19
click at [552, 181] on div "Your hard skills are empty Please add a minimum of 5 hard skills to match with …" at bounding box center [413, 216] width 483 height 131
click at [643, 50] on img at bounding box center [643, 47] width 13 height 13
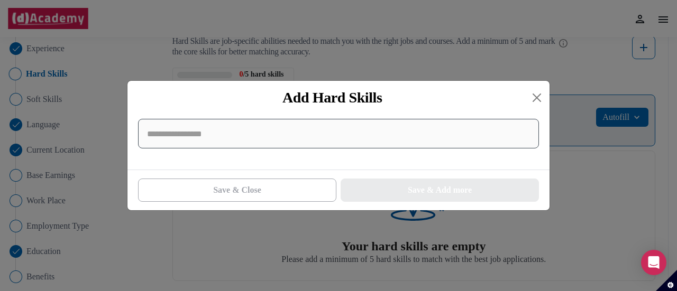
click at [261, 145] on input at bounding box center [338, 134] width 401 height 30
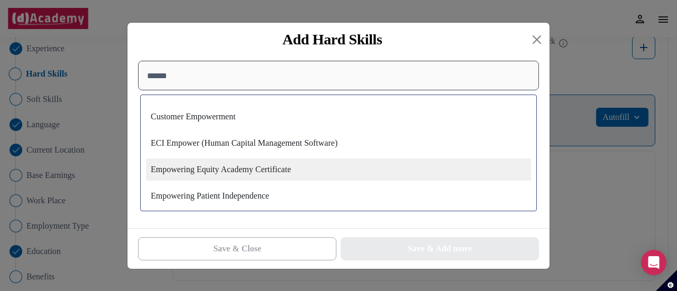
type input "******"
click at [253, 171] on div "Empowering Equity Academy Certificate" at bounding box center [338, 170] width 385 height 22
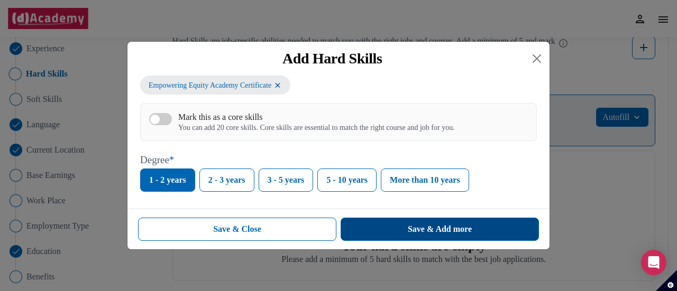
click at [383, 229] on button "Save & Add more" at bounding box center [439, 229] width 198 height 23
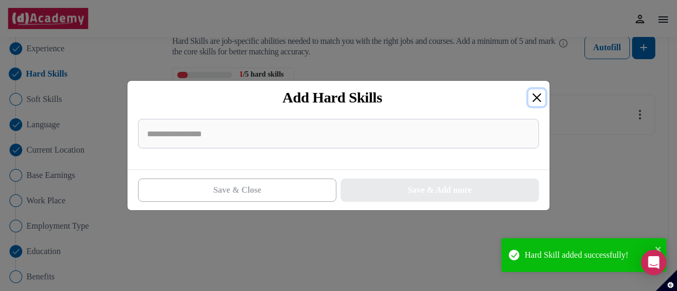
click at [542, 101] on button "Close" at bounding box center [536, 97] width 17 height 17
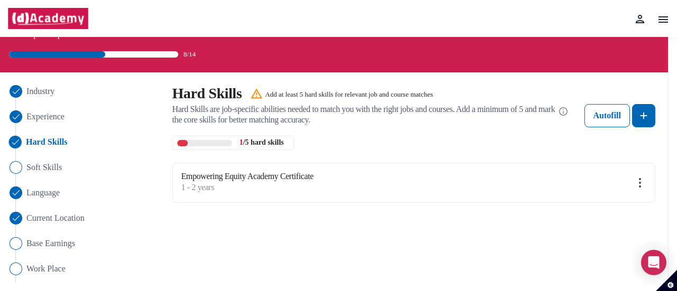
scroll to position [0, 0]
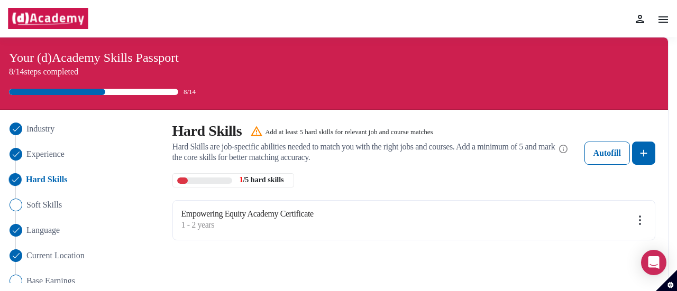
click at [49, 22] on img at bounding box center [47, 18] width 81 height 21
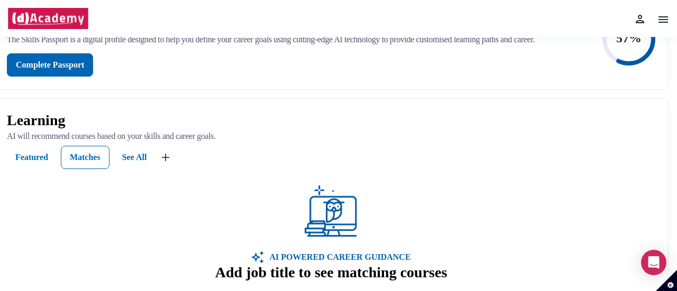
scroll to position [106, 0]
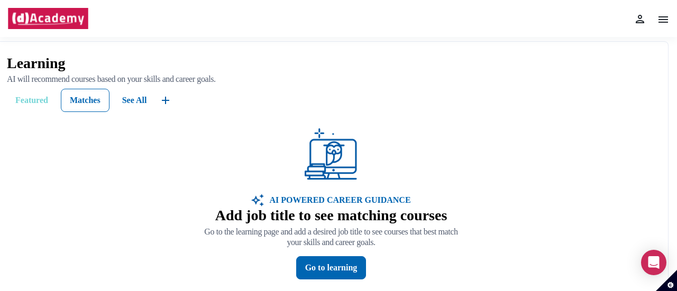
click at [36, 100] on div "Featured" at bounding box center [31, 100] width 33 height 13
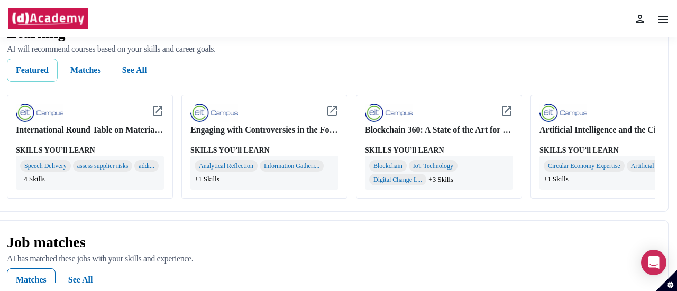
scroll to position [0, 2]
click at [141, 70] on div "See All" at bounding box center [134, 70] width 25 height 13
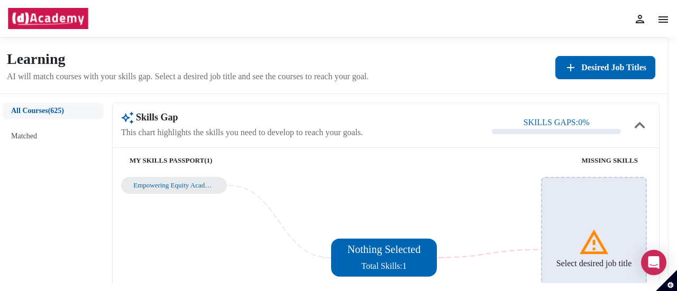
click at [34, 137] on button "Matched" at bounding box center [53, 136] width 101 height 17
click at [50, 113] on button "All Courses" at bounding box center [53, 111] width 101 height 17
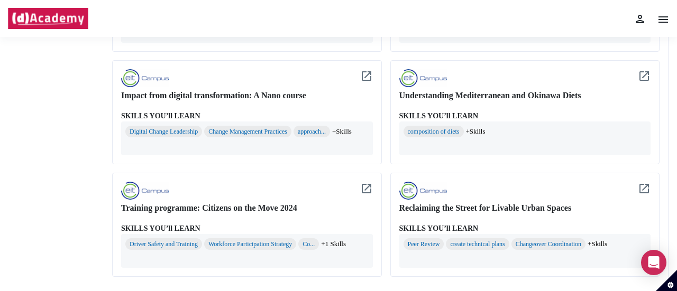
scroll to position [1169, 0]
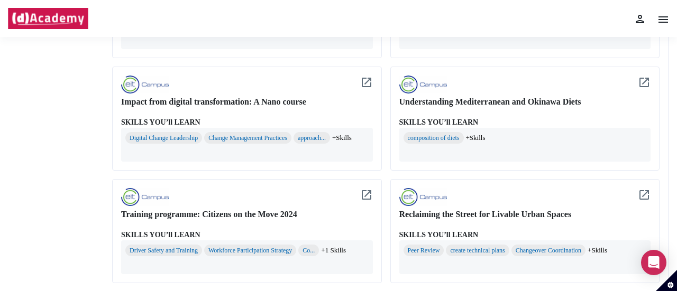
click at [634, 18] on img at bounding box center [639, 19] width 13 height 13
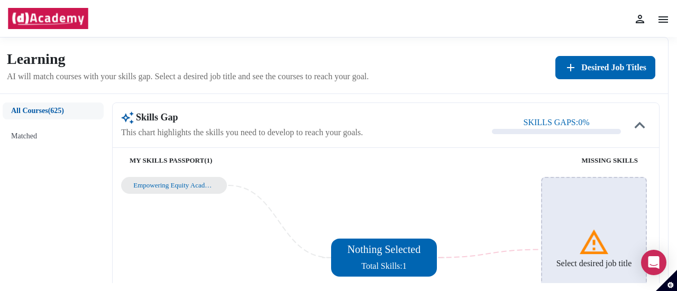
scroll to position [53, 0]
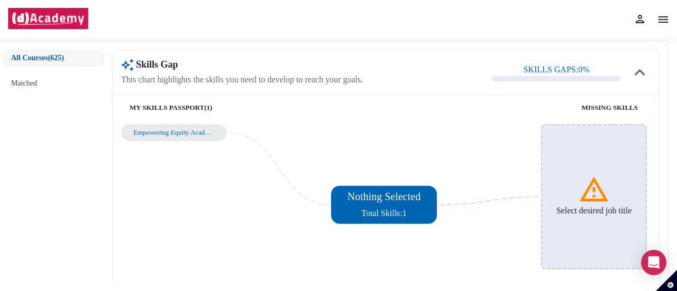
click at [560, 168] on div "Select desired job title" at bounding box center [594, 196] width 106 height 145
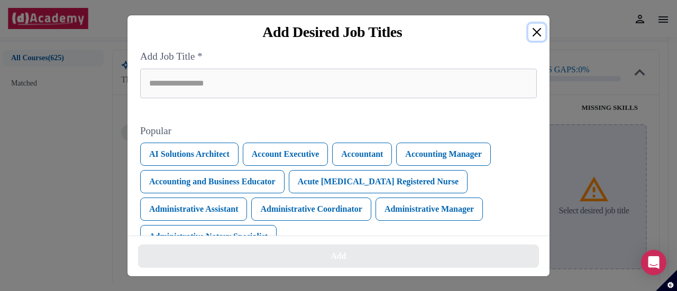
click at [532, 30] on button "Close" at bounding box center [536, 32] width 17 height 17
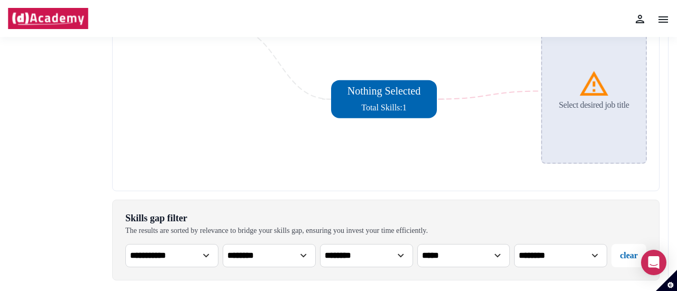
scroll to position [0, 0]
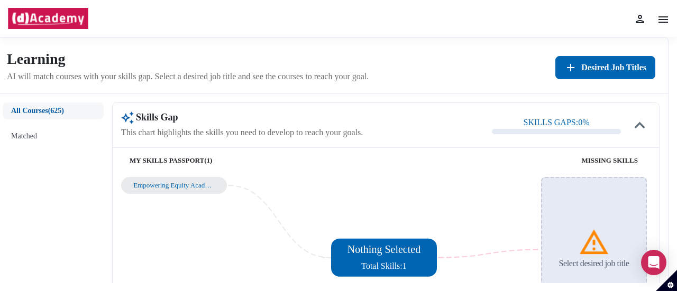
click at [23, 136] on button "Matched" at bounding box center [53, 136] width 101 height 17
click at [52, 11] on img at bounding box center [47, 18] width 81 height 21
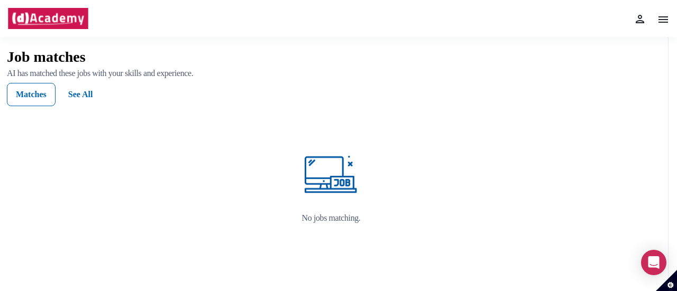
scroll to position [244, 0]
